Goal: Information Seeking & Learning: Check status

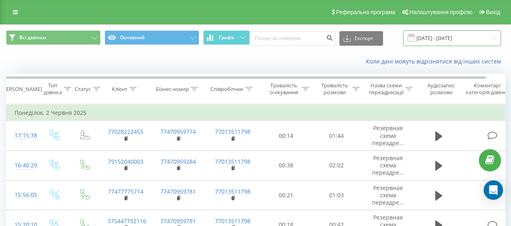
click at [450, 43] on input "[DATE] - [DATE]" at bounding box center [452, 38] width 98 height 16
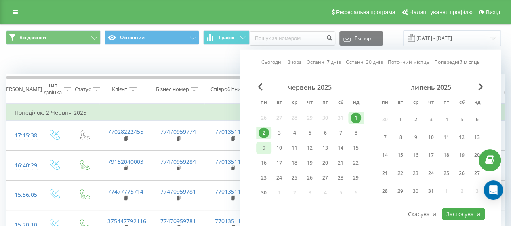
click at [264, 146] on div "9" at bounding box center [263, 147] width 10 height 10
click at [263, 146] on div "9" at bounding box center [263, 147] width 10 height 10
click at [472, 213] on button "Застосувати" at bounding box center [463, 214] width 43 height 12
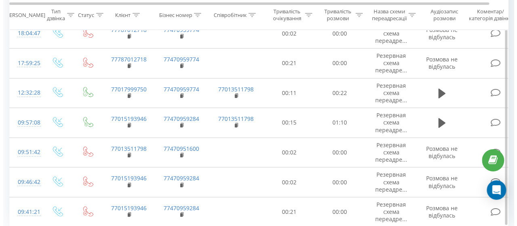
scroll to position [190, 0]
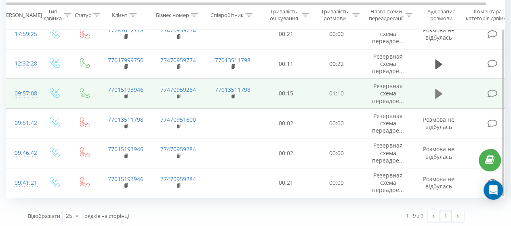
click at [442, 92] on button at bounding box center [438, 94] width 12 height 12
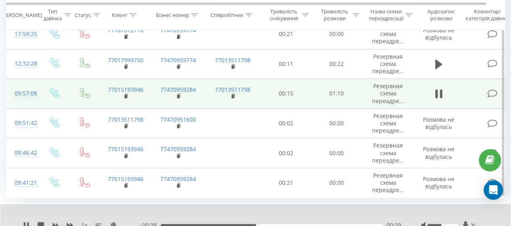
click at [488, 93] on icon at bounding box center [492, 93] width 10 height 8
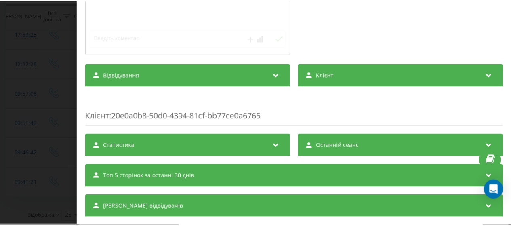
scroll to position [196, 0]
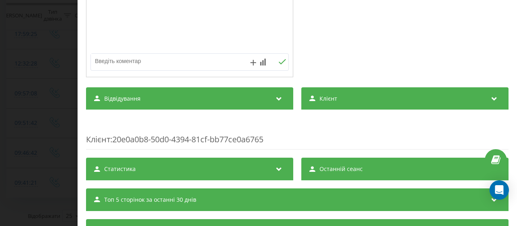
click at [151, 97] on div "Відвідування" at bounding box center [189, 98] width 207 height 23
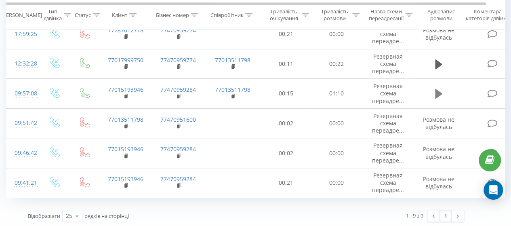
click at [442, 96] on button at bounding box center [438, 94] width 12 height 12
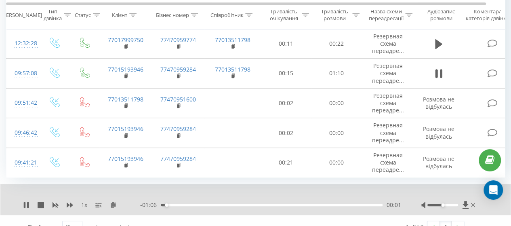
scroll to position [222, 0]
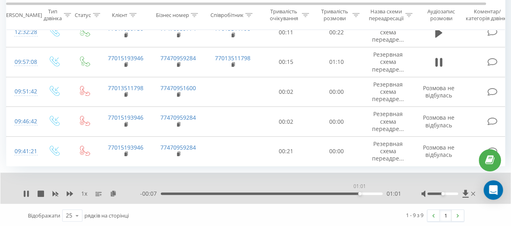
click at [359, 192] on div "01:01" at bounding box center [272, 193] width 222 height 2
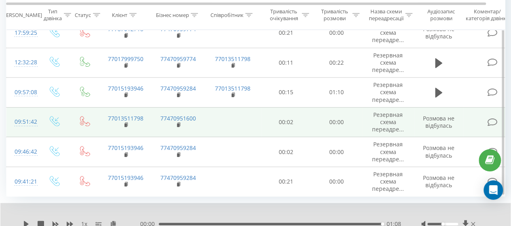
scroll to position [182, 0]
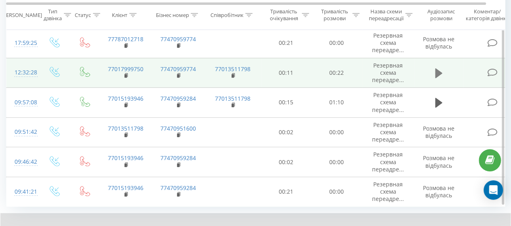
click at [437, 73] on icon at bounding box center [438, 73] width 7 height 10
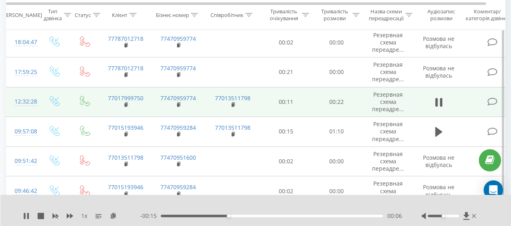
scroll to position [141, 0]
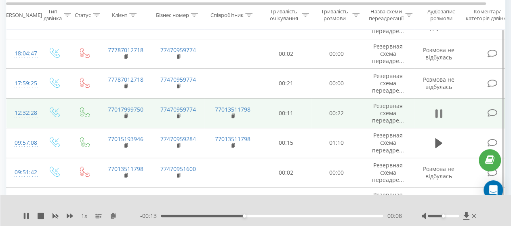
click at [439, 113] on icon at bounding box center [438, 113] width 7 height 11
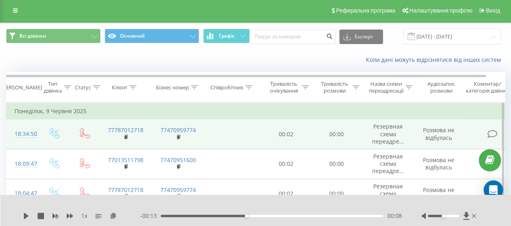
scroll to position [0, 0]
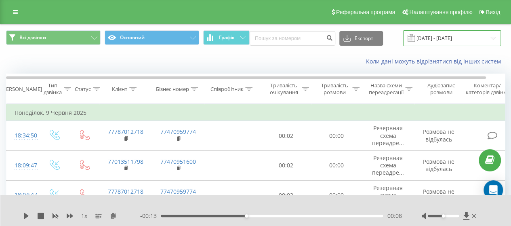
click at [428, 35] on input "[DATE] - [DATE]" at bounding box center [452, 38] width 98 height 16
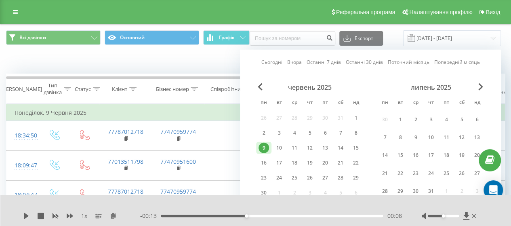
click at [164, 71] on div "Коли дані можуть відрізнятися вiд інших систем" at bounding box center [255, 61] width 510 height 19
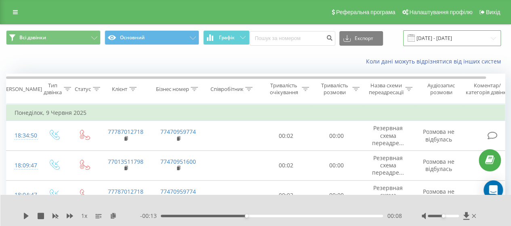
click at [449, 38] on input "[DATE] - [DATE]" at bounding box center [452, 38] width 98 height 16
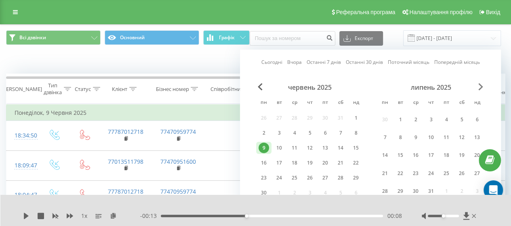
click at [480, 83] on span "Next Month" at bounding box center [480, 86] width 5 height 7
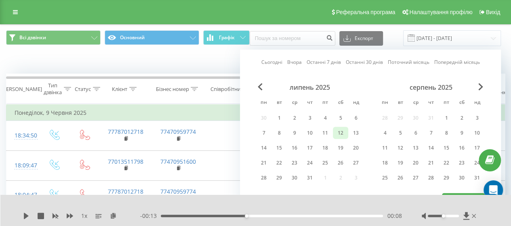
click at [340, 133] on div "12" at bounding box center [340, 133] width 10 height 10
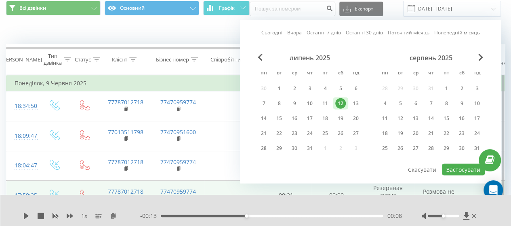
scroll to position [40, 0]
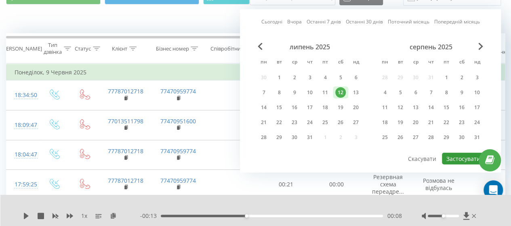
click at [461, 155] on button "Застосувати" at bounding box center [463, 159] width 43 height 12
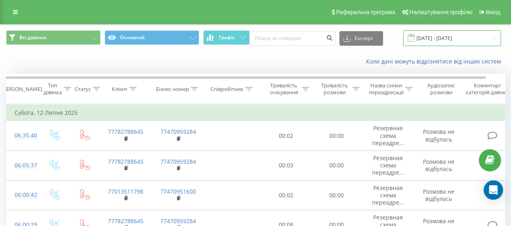
click at [450, 40] on input "[DATE] - [DATE]" at bounding box center [452, 38] width 98 height 16
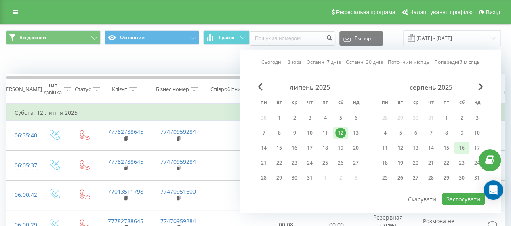
click at [462, 146] on div "16" at bounding box center [461, 147] width 10 height 10
click at [458, 199] on button "Застосувати" at bounding box center [463, 199] width 43 height 12
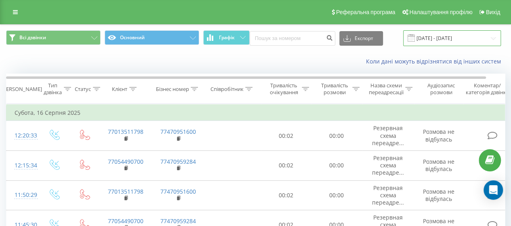
click at [437, 33] on input "[DATE] - [DATE]" at bounding box center [452, 38] width 98 height 16
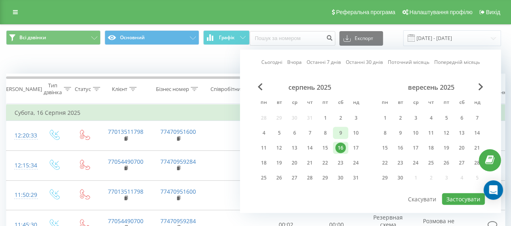
click at [341, 132] on div "9" at bounding box center [340, 133] width 10 height 10
click at [454, 196] on button "Застосувати" at bounding box center [463, 199] width 43 height 12
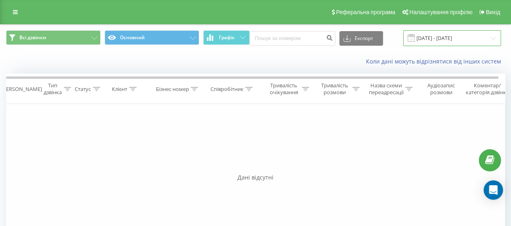
click at [455, 38] on input "[DATE] - [DATE]" at bounding box center [452, 38] width 98 height 16
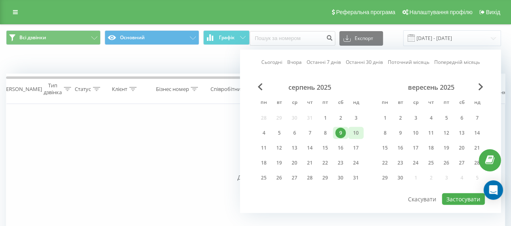
click at [354, 131] on div "10" at bounding box center [355, 133] width 10 height 10
click at [463, 193] on button "Застосувати" at bounding box center [463, 199] width 43 height 12
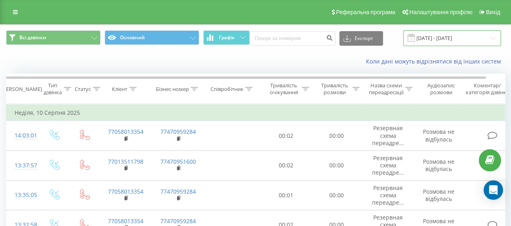
click at [450, 39] on input "[DATE] - [DATE]" at bounding box center [452, 38] width 98 height 16
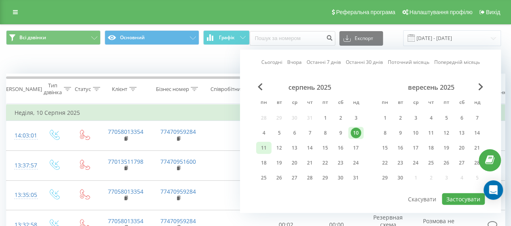
click at [265, 149] on div "11" at bounding box center [263, 147] width 10 height 10
click at [468, 197] on button "Застосувати" at bounding box center [463, 199] width 43 height 12
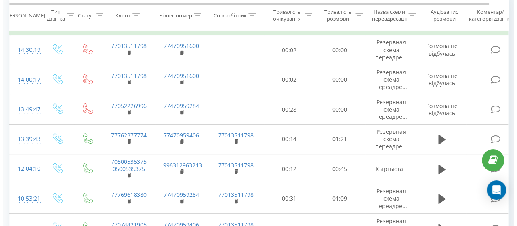
scroll to position [132, 0]
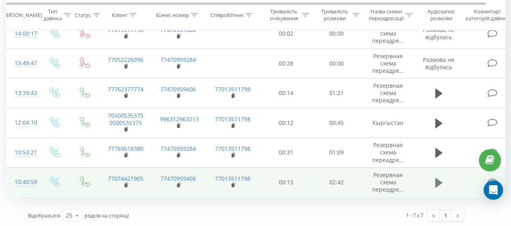
click at [440, 181] on icon at bounding box center [438, 183] width 7 height 10
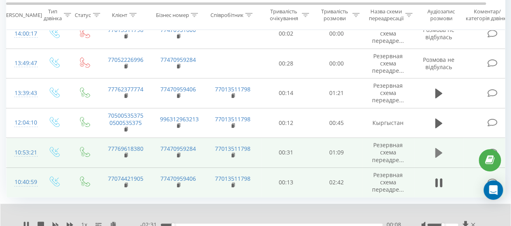
click at [435, 150] on icon at bounding box center [438, 153] width 7 height 10
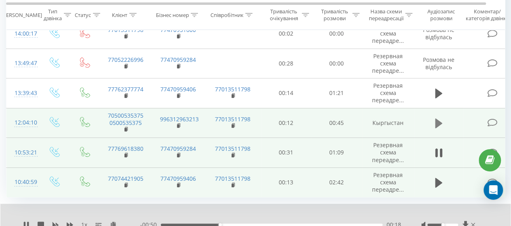
click at [435, 121] on icon at bounding box center [438, 123] width 7 height 10
click at [494, 123] on icon at bounding box center [492, 122] width 10 height 8
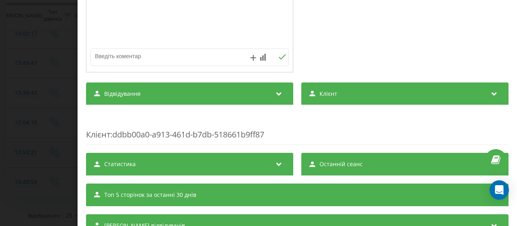
scroll to position [202, 0]
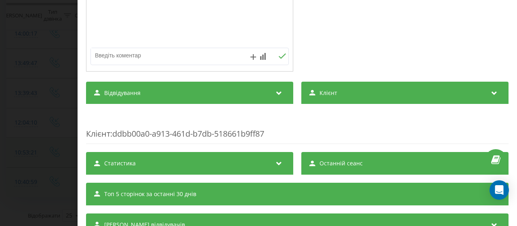
click at [168, 95] on div "Відвідування" at bounding box center [189, 93] width 207 height 23
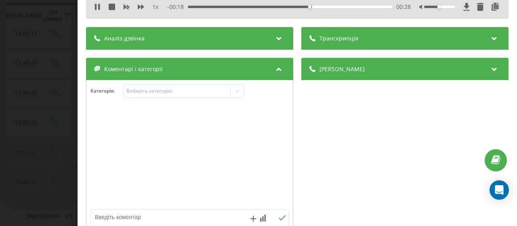
scroll to position [0, 0]
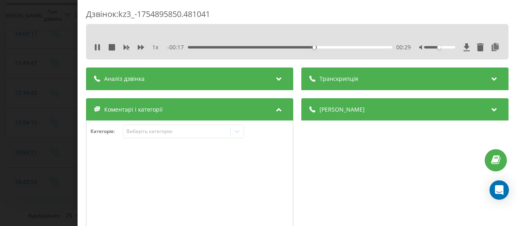
click at [135, 75] on span "Аналіз дзвінка" at bounding box center [124, 79] width 40 height 8
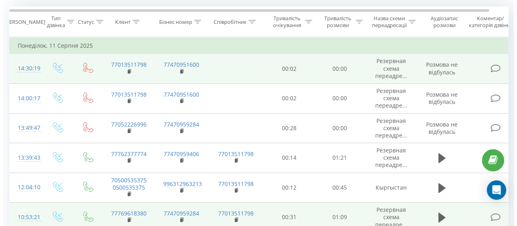
scroll to position [81, 0]
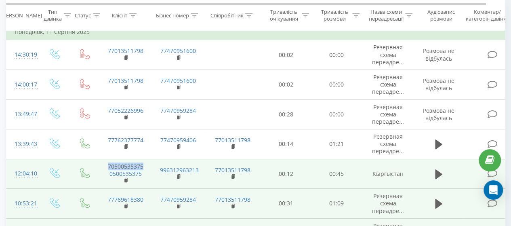
drag, startPoint x: 145, startPoint y: 165, endPoint x: 92, endPoint y: 167, distance: 53.7
click at [92, 167] on tr "12:04:10 705005353750500535375 996312963213 77013511798 00:12 00:45 Кыргыстан" at bounding box center [264, 174] width 517 height 30
copy link "70500535375"
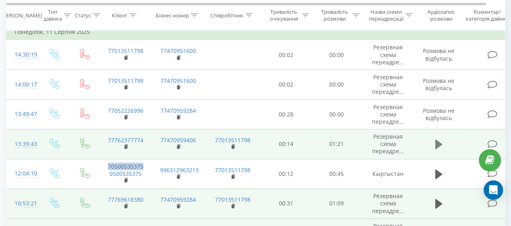
click at [436, 147] on icon at bounding box center [438, 144] width 7 height 10
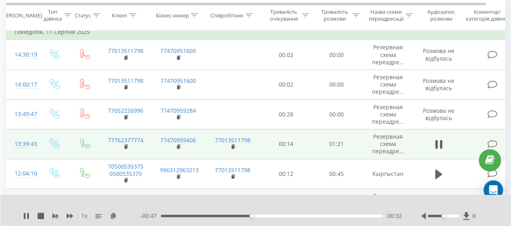
click at [493, 143] on icon at bounding box center [492, 144] width 10 height 8
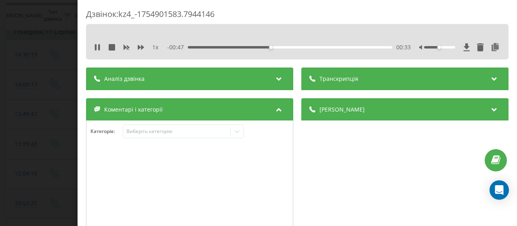
click at [149, 109] on span "Коментарі і категорії" at bounding box center [133, 109] width 59 height 8
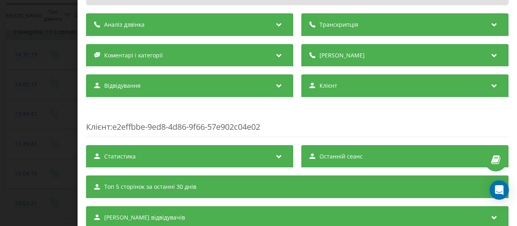
scroll to position [82, 0]
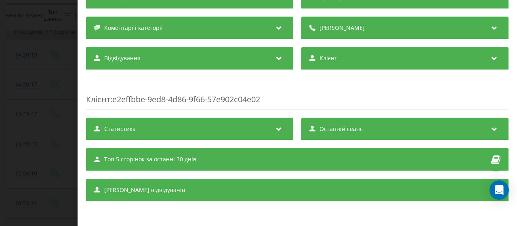
click at [169, 55] on div "Відвідування" at bounding box center [189, 58] width 207 height 23
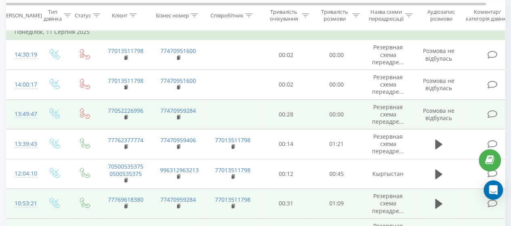
click at [489, 116] on icon at bounding box center [492, 114] width 10 height 8
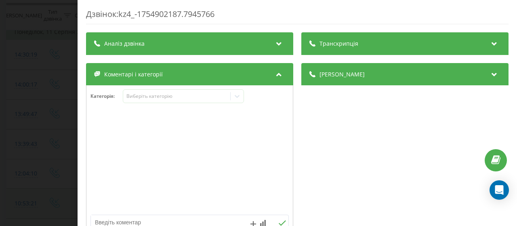
scroll to position [81, 0]
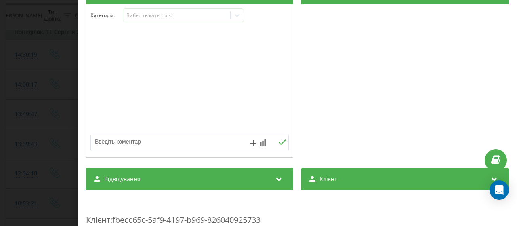
click at [140, 166] on div "Транскрипція Для AI-аналізу майбутніх дзвінків налаштуйте та активуйте профіль …" at bounding box center [297, 137] width 422 height 370
click at [138, 175] on span "Відвідування" at bounding box center [122, 179] width 36 height 8
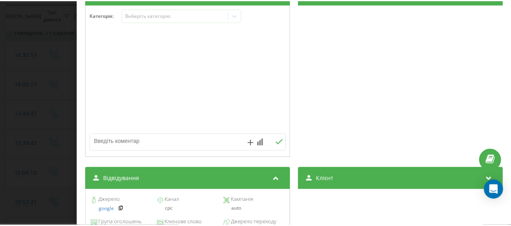
scroll to position [161, 0]
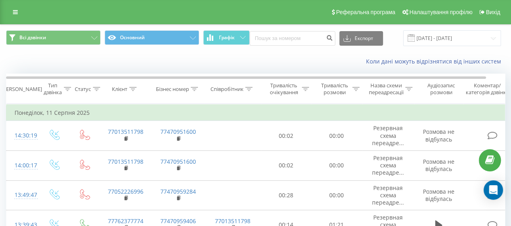
click at [184, 56] on div "Коли дані можуть відрізнятися вiд інших систем" at bounding box center [255, 61] width 510 height 19
click at [450, 33] on input "[DATE] - [DATE]" at bounding box center [452, 38] width 98 height 16
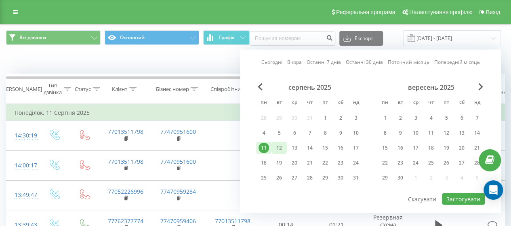
click at [279, 148] on div "12" at bounding box center [279, 147] width 10 height 10
click at [466, 199] on button "Застосувати" at bounding box center [463, 199] width 43 height 12
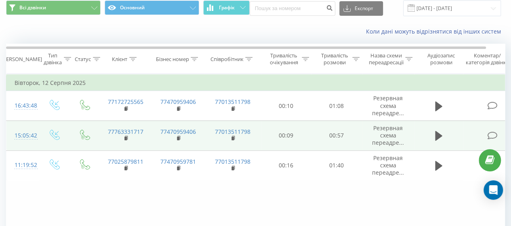
scroll to position [40, 0]
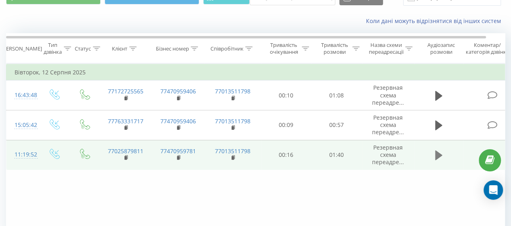
click at [436, 153] on icon at bounding box center [438, 155] width 7 height 10
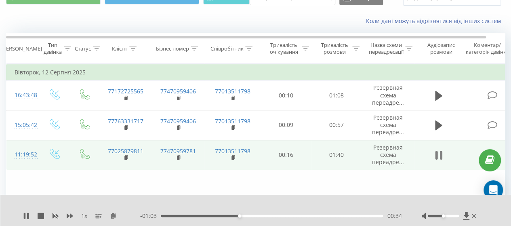
click at [435, 153] on icon at bounding box center [436, 155] width 2 height 9
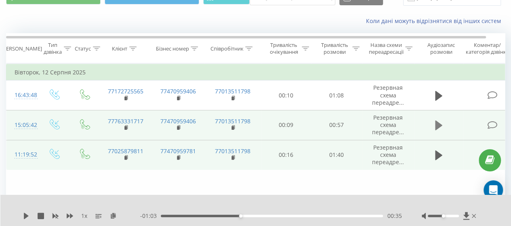
click at [439, 123] on icon at bounding box center [438, 125] width 7 height 10
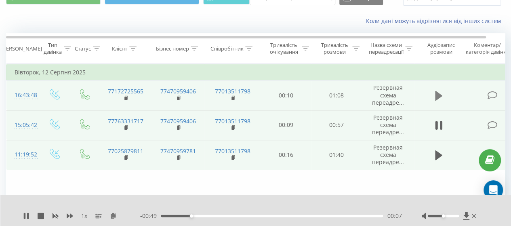
click at [433, 92] on button at bounding box center [438, 96] width 12 height 12
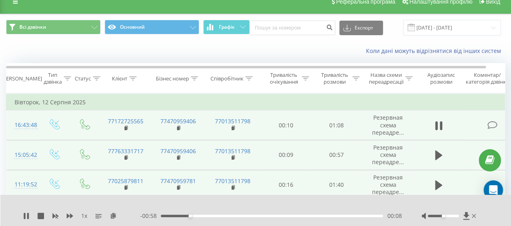
scroll to position [0, 0]
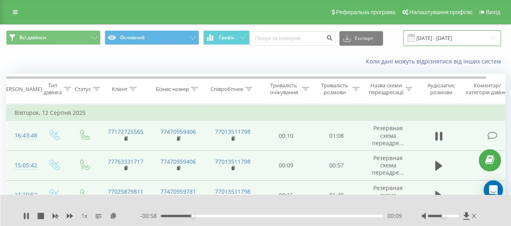
click at [454, 37] on input "[DATE] - [DATE]" at bounding box center [452, 38] width 98 height 16
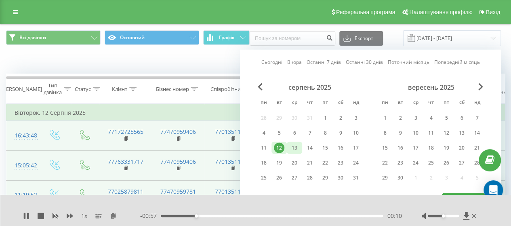
click at [296, 147] on div "13" at bounding box center [294, 147] width 10 height 10
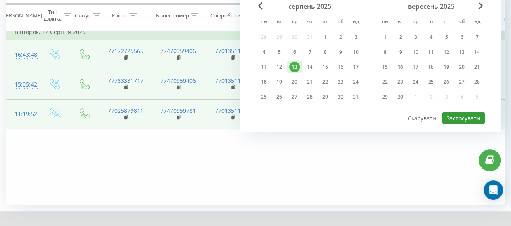
click at [465, 116] on button "Застосувати" at bounding box center [463, 118] width 43 height 12
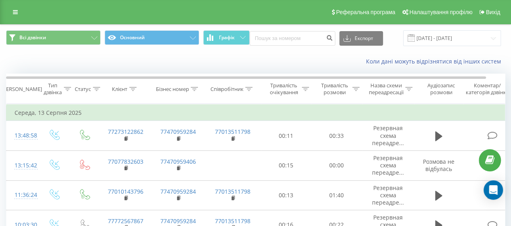
scroll to position [90, 0]
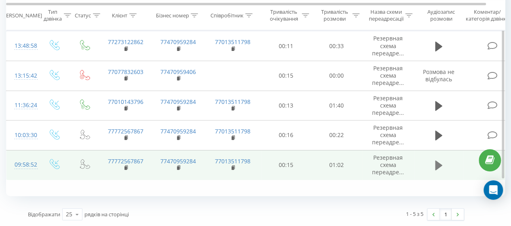
click at [435, 164] on icon at bounding box center [438, 165] width 7 height 10
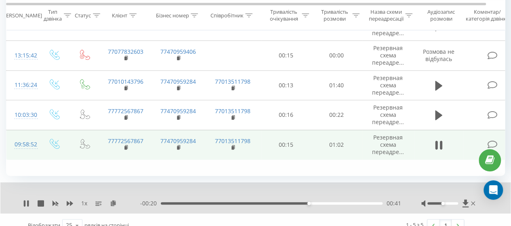
scroll to position [120, 0]
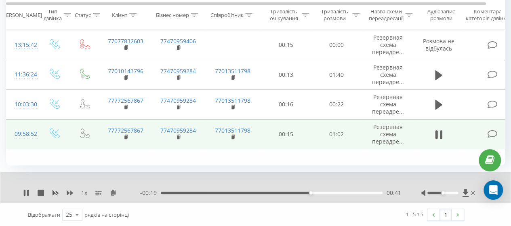
click at [493, 134] on icon at bounding box center [492, 134] width 10 height 8
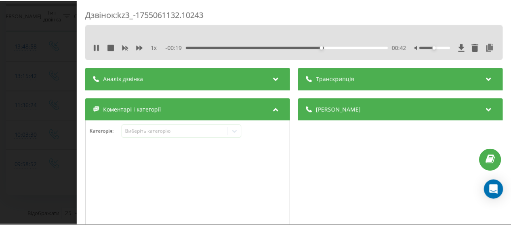
scroll to position [121, 0]
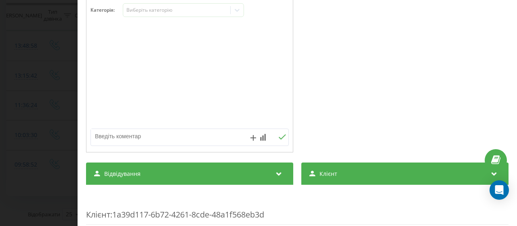
click at [117, 172] on span "Відвідування" at bounding box center [122, 173] width 36 height 8
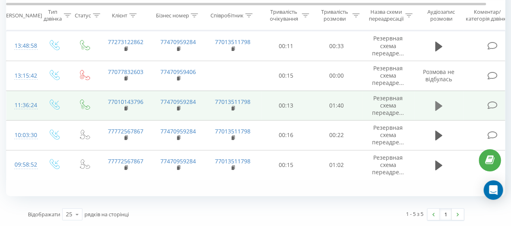
click at [441, 107] on icon at bounding box center [438, 105] width 7 height 11
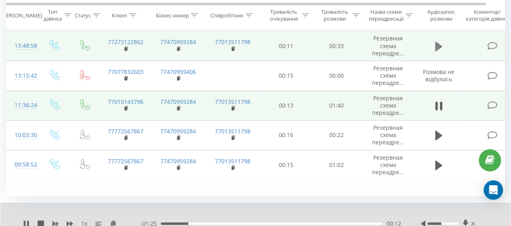
click at [435, 47] on icon at bounding box center [438, 46] width 7 height 10
click at [435, 47] on icon at bounding box center [436, 46] width 2 height 9
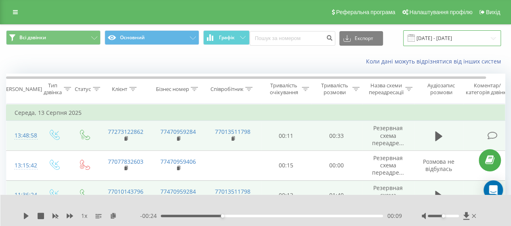
click at [443, 33] on input "[DATE] - [DATE]" at bounding box center [452, 38] width 98 height 16
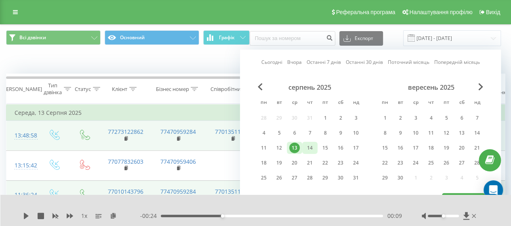
click at [306, 148] on div "14" at bounding box center [309, 147] width 10 height 10
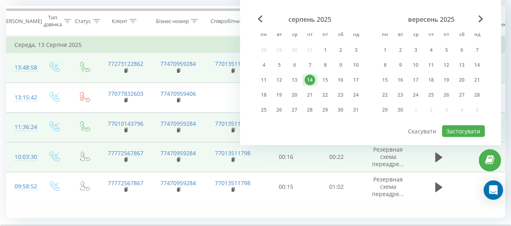
scroll to position [90, 0]
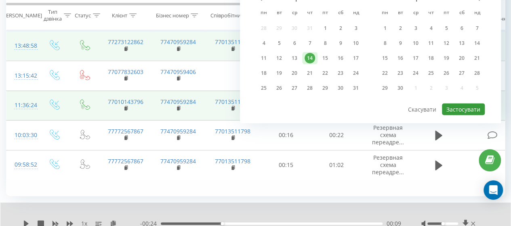
click at [456, 107] on button "Застосувати" at bounding box center [463, 109] width 43 height 12
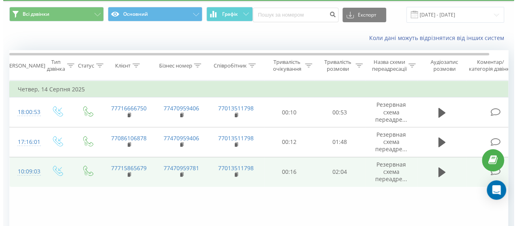
scroll to position [40, 0]
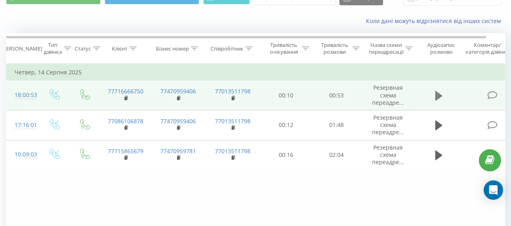
click at [439, 92] on icon at bounding box center [438, 95] width 7 height 11
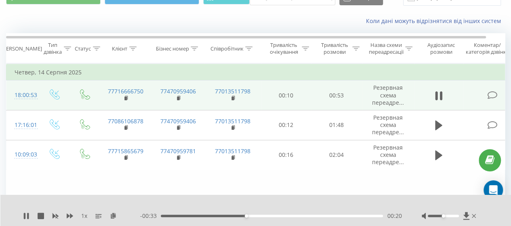
click at [494, 94] on icon at bounding box center [492, 95] width 10 height 8
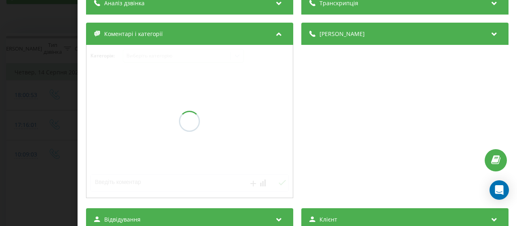
click at [161, 41] on div "Коментарі і категорії" at bounding box center [189, 34] width 207 height 23
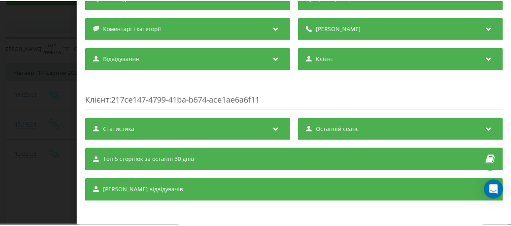
scroll to position [82, 0]
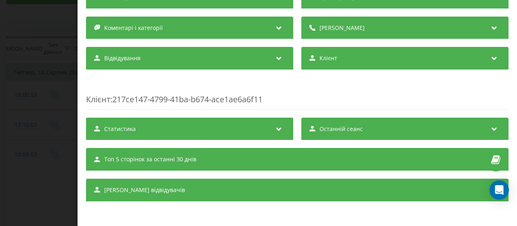
click at [172, 56] on div "Відвідування" at bounding box center [189, 58] width 207 height 23
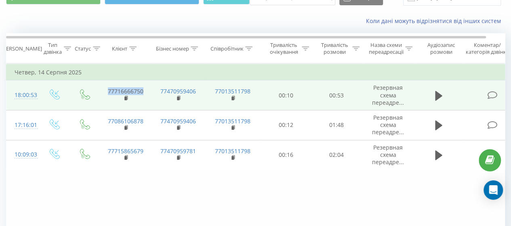
drag, startPoint x: 145, startPoint y: 91, endPoint x: 115, endPoint y: 90, distance: 30.7
click at [100, 90] on td "77716666750" at bounding box center [125, 95] width 52 height 30
copy link "77716666750"
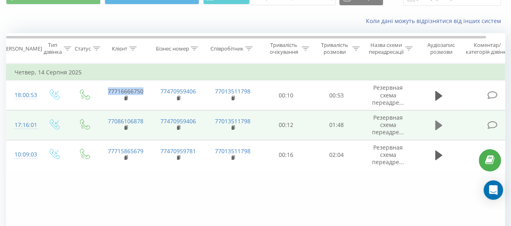
click at [434, 123] on button at bounding box center [438, 125] width 12 height 12
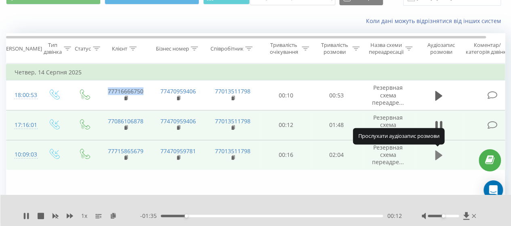
click at [437, 153] on icon at bounding box center [438, 155] width 7 height 10
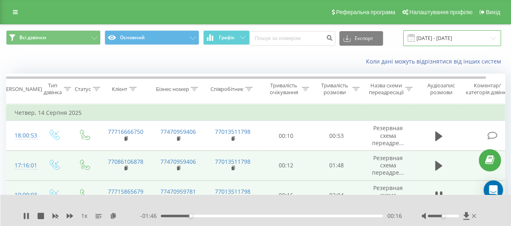
click at [433, 39] on input "[DATE] - [DATE]" at bounding box center [452, 38] width 98 height 16
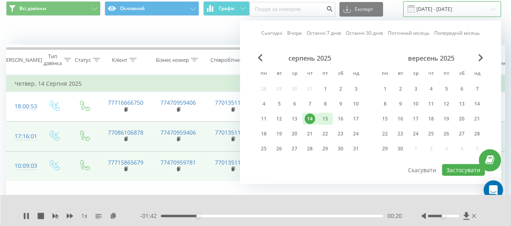
scroll to position [40, 0]
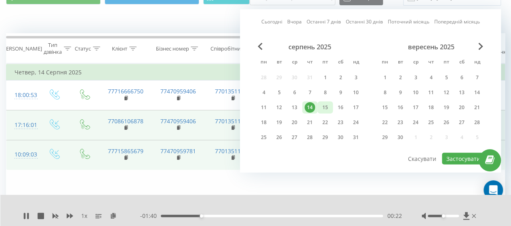
click at [326, 107] on div "15" at bounding box center [325, 107] width 10 height 10
click at [462, 156] on button "Застосувати" at bounding box center [463, 159] width 43 height 12
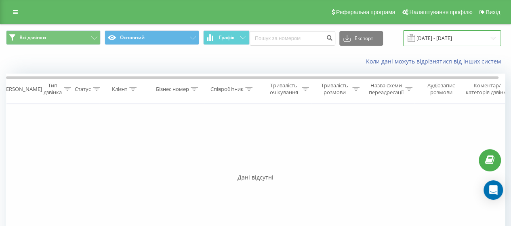
click at [426, 40] on input "[DATE] - [DATE]" at bounding box center [452, 38] width 98 height 16
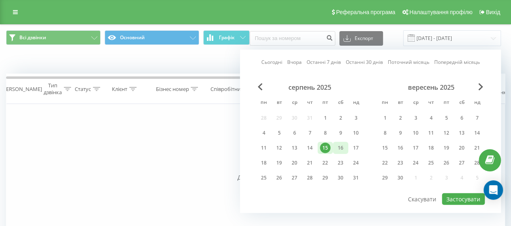
click at [341, 144] on div "16" at bounding box center [340, 147] width 10 height 10
click at [453, 197] on button "Застосувати" at bounding box center [463, 199] width 43 height 12
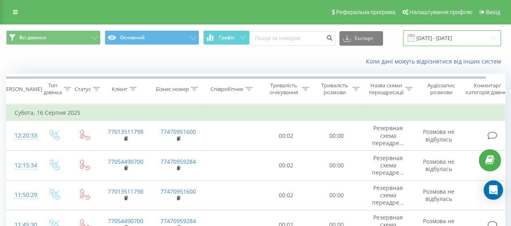
click at [452, 37] on input "[DATE] - [DATE]" at bounding box center [452, 38] width 98 height 16
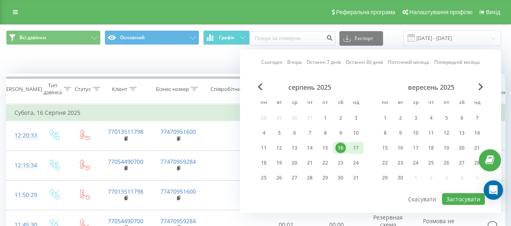
click at [353, 145] on div "17" at bounding box center [355, 147] width 10 height 10
click at [457, 196] on button "Застосувати" at bounding box center [463, 199] width 43 height 12
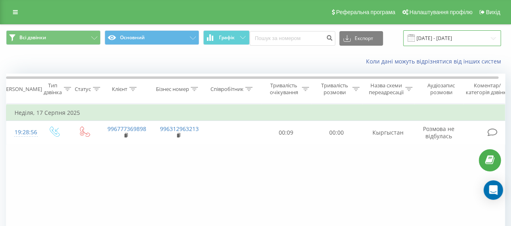
click at [451, 35] on input "[DATE] - [DATE]" at bounding box center [452, 38] width 98 height 16
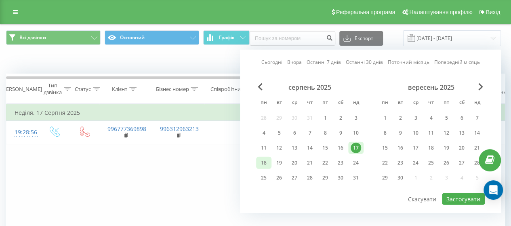
click at [259, 163] on div "18" at bounding box center [263, 162] width 10 height 10
click at [440, 197] on button "Скасувати" at bounding box center [421, 199] width 37 height 12
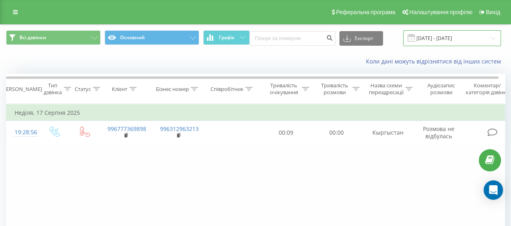
click at [456, 39] on input "[DATE] - [DATE]" at bounding box center [452, 38] width 98 height 16
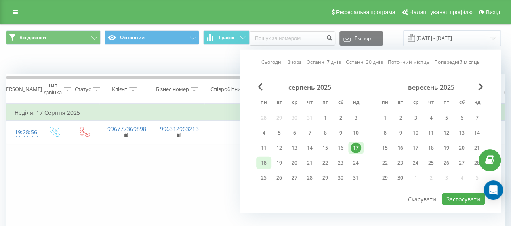
click at [258, 161] on div "18" at bounding box center [263, 162] width 10 height 10
click at [471, 197] on button "Застосувати" at bounding box center [463, 199] width 43 height 12
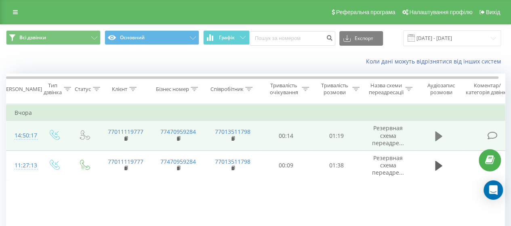
click at [436, 134] on icon at bounding box center [438, 136] width 7 height 10
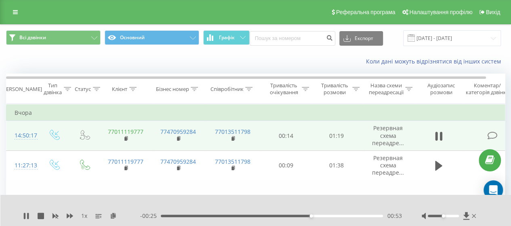
click at [140, 133] on link "77011119777" at bounding box center [126, 132] width 36 height 8
click at [112, 130] on link "77011119777" at bounding box center [126, 132] width 36 height 8
drag, startPoint x: 143, startPoint y: 132, endPoint x: 106, endPoint y: 132, distance: 36.7
click at [106, 132] on td "77011119777" at bounding box center [125, 136] width 52 height 30
copy link "77011119777"
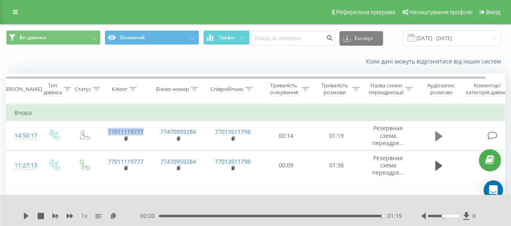
click at [442, 137] on button at bounding box center [438, 136] width 12 height 12
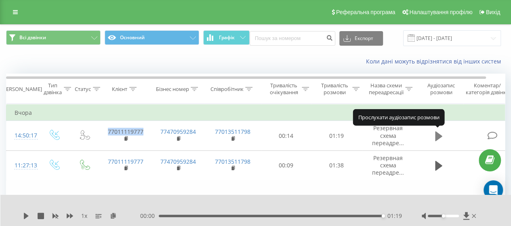
click at [440, 137] on icon at bounding box center [438, 135] width 7 height 11
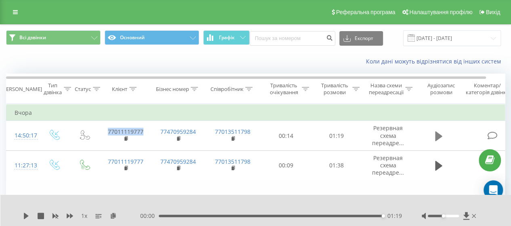
click at [436, 137] on icon at bounding box center [438, 136] width 7 height 10
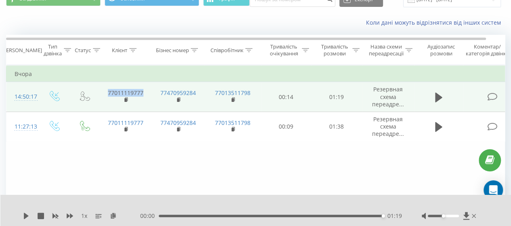
scroll to position [81, 0]
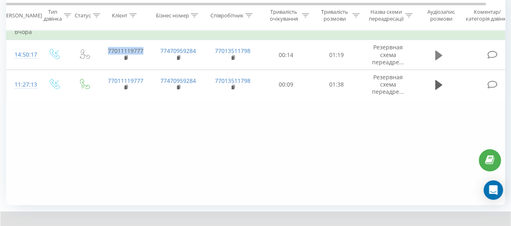
click at [437, 54] on icon at bounding box center [438, 55] width 7 height 10
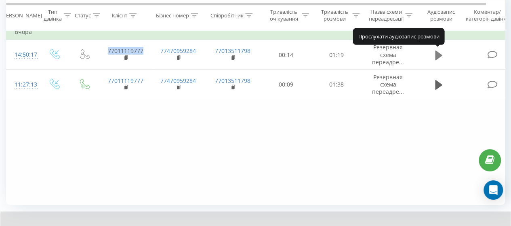
click at [437, 54] on icon at bounding box center [438, 55] width 7 height 10
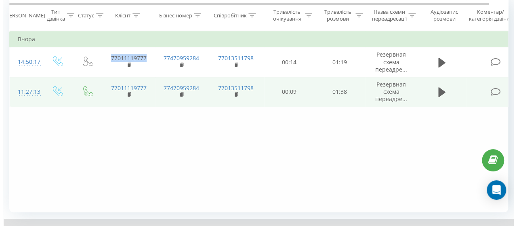
scroll to position [0, 0]
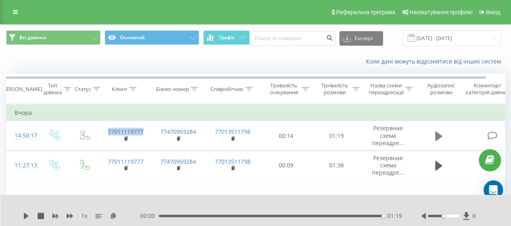
click at [435, 137] on icon at bounding box center [438, 136] width 7 height 10
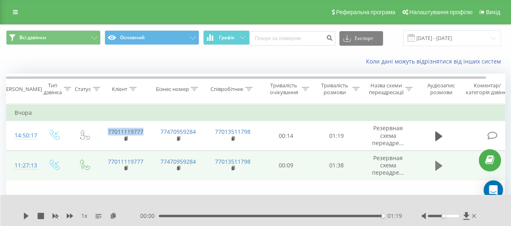
click at [436, 165] on icon at bounding box center [438, 166] width 7 height 10
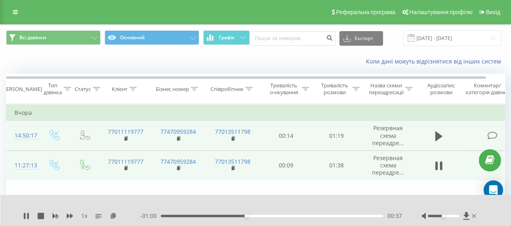
click at [492, 134] on icon at bounding box center [492, 135] width 10 height 8
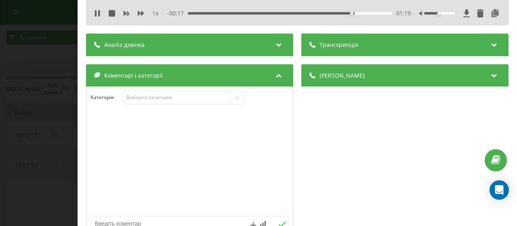
scroll to position [81, 0]
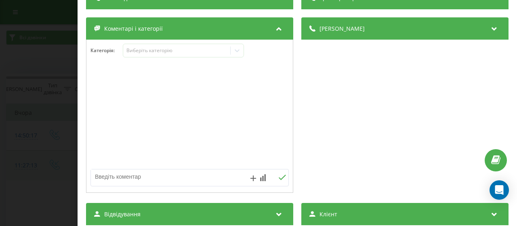
click at [136, 212] on span "Відвідування" at bounding box center [122, 214] width 36 height 8
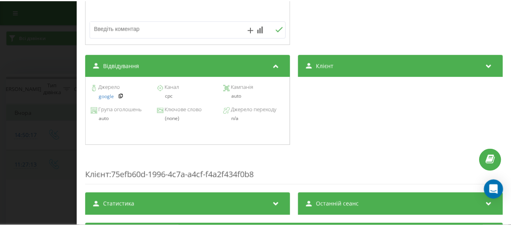
scroll to position [242, 0]
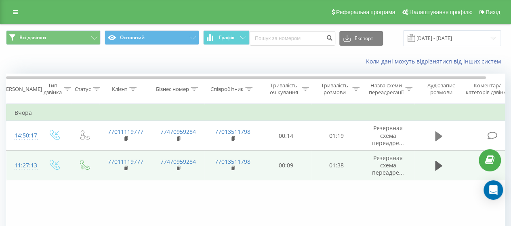
click at [435, 138] on icon at bounding box center [438, 136] width 7 height 10
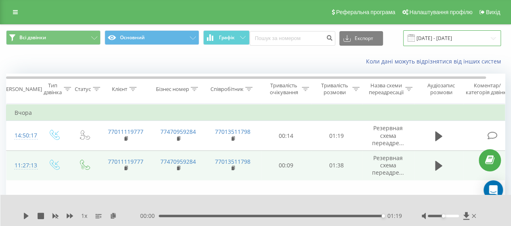
click at [424, 39] on input "[DATE] - [DATE]" at bounding box center [452, 38] width 98 height 16
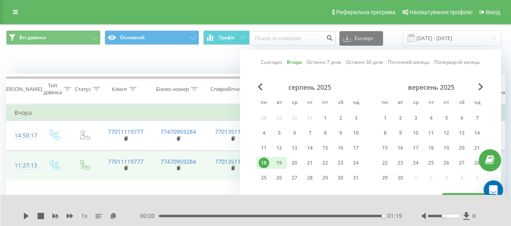
click at [276, 161] on div "19" at bounding box center [279, 162] width 10 height 10
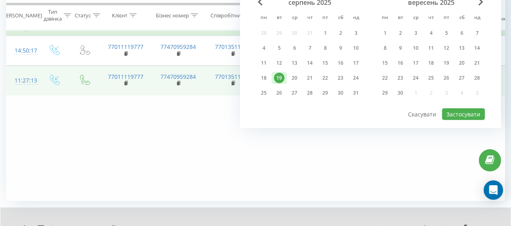
scroll to position [90, 0]
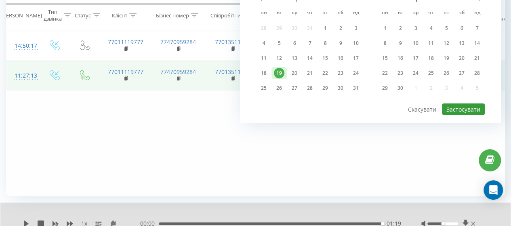
click at [465, 106] on button "Застосувати" at bounding box center [463, 109] width 43 height 12
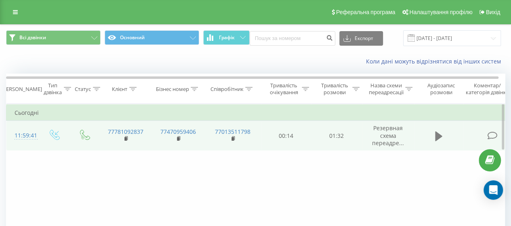
click at [441, 137] on icon at bounding box center [438, 135] width 7 height 11
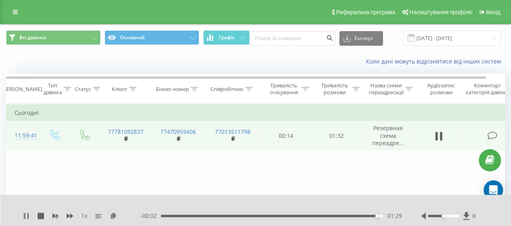
click at [26, 214] on icon at bounding box center [26, 215] width 6 height 6
click at [425, 34] on input "[DATE] - [DATE]" at bounding box center [452, 38] width 98 height 16
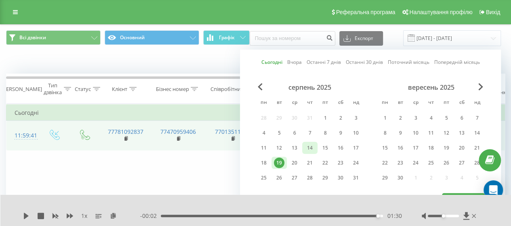
click at [312, 146] on div "14" at bounding box center [309, 147] width 10 height 10
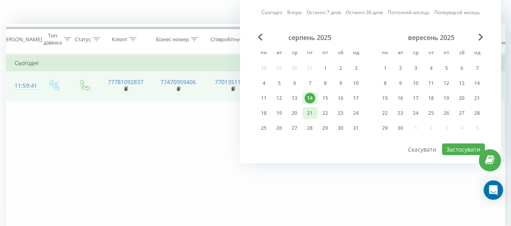
scroll to position [81, 0]
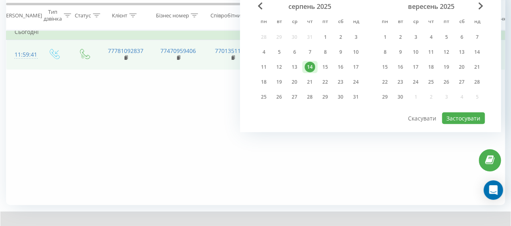
click at [465, 123] on div "Сьогодні Вчора Останні 7 днів Останні 30 днів Поточний місяць Попередній місяць…" at bounding box center [370, 50] width 261 height 163
click at [464, 115] on button "Застосувати" at bounding box center [463, 118] width 43 height 12
type input "[DATE] - [DATE]"
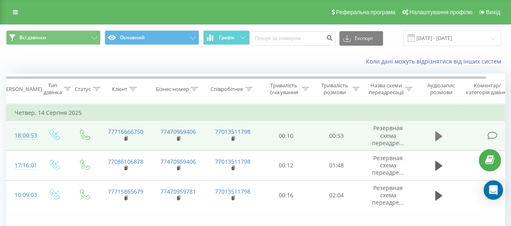
click at [444, 138] on button at bounding box center [438, 136] width 12 height 12
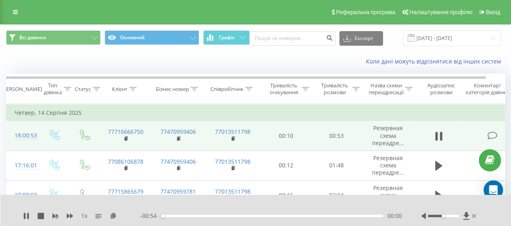
click at [492, 134] on icon at bounding box center [492, 135] width 10 height 8
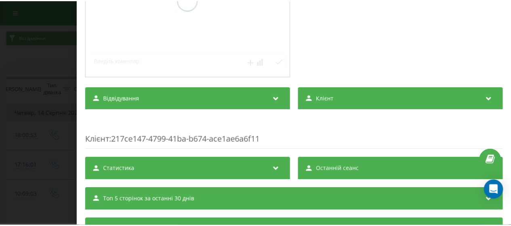
scroll to position [196, 0]
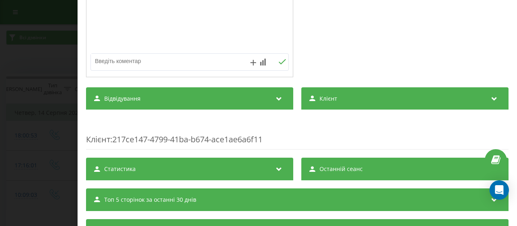
click at [167, 100] on div "Відвідування" at bounding box center [189, 98] width 207 height 23
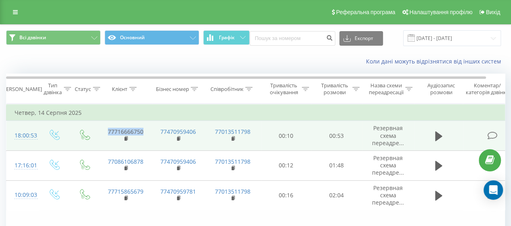
drag, startPoint x: 144, startPoint y: 132, endPoint x: 106, endPoint y: 133, distance: 38.3
click at [106, 133] on td "77716666750" at bounding box center [125, 136] width 52 height 30
copy link "77716666750"
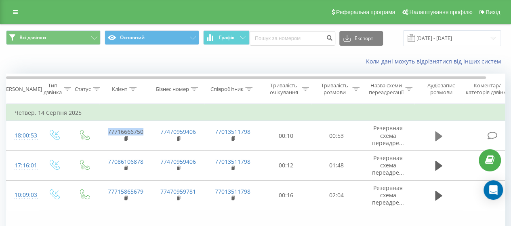
click at [437, 135] on icon at bounding box center [438, 136] width 7 height 10
